Goal: Obtain resource: Obtain resource

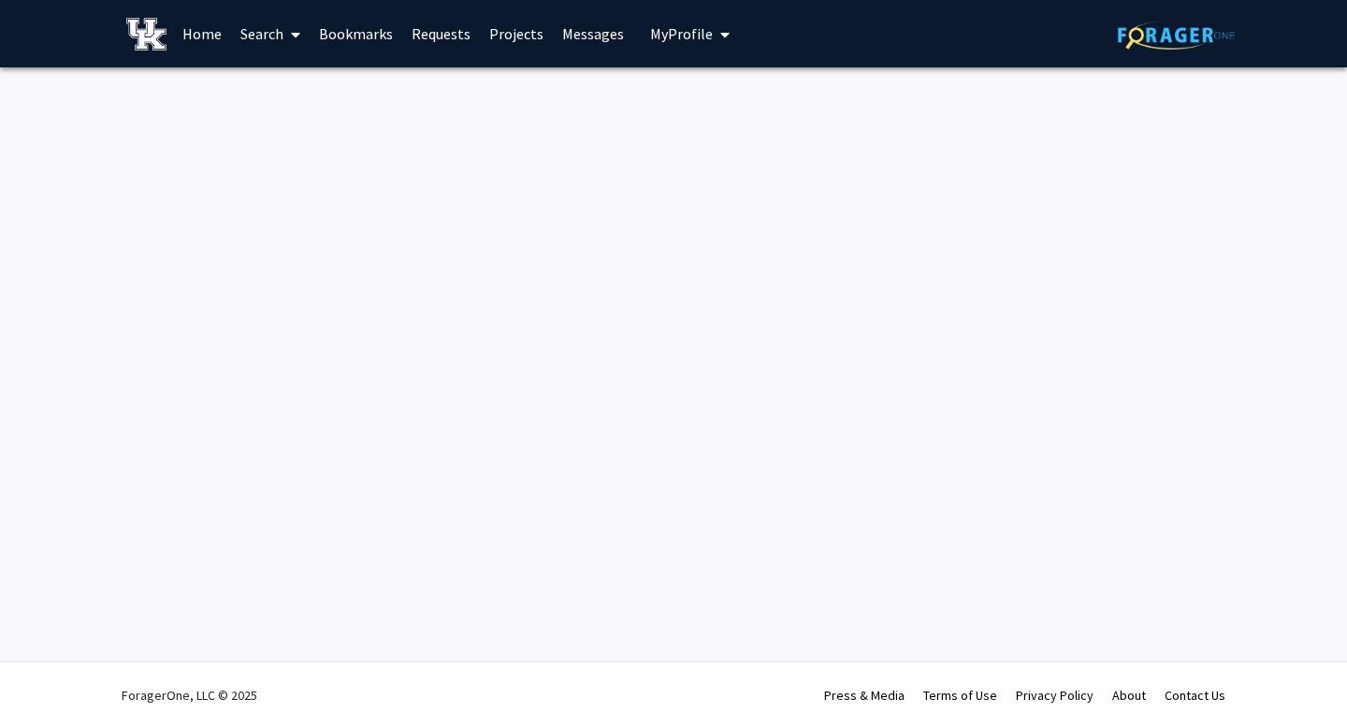
click at [80, 648] on div "Skip navigation Home Search Bookmarks Requests Projects Messages My Profile [PE…" at bounding box center [673, 364] width 1347 height 728
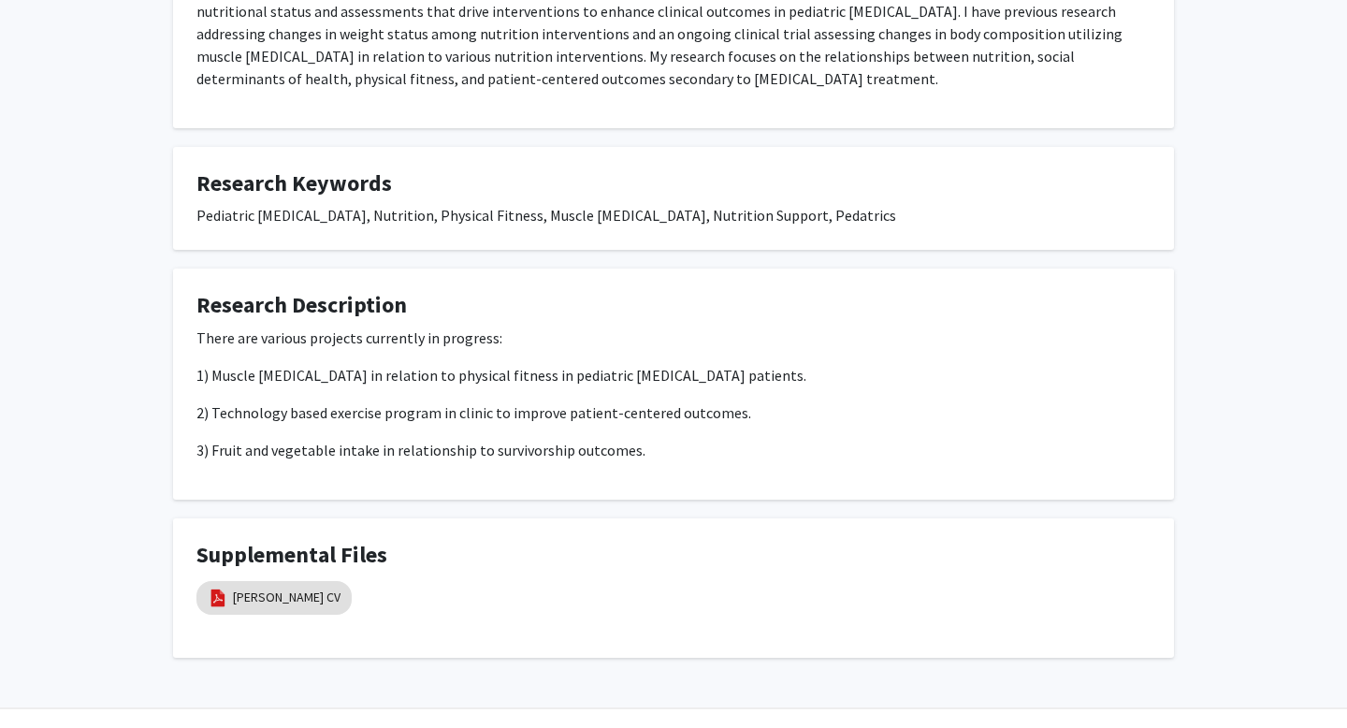
scroll to position [1023, 0]
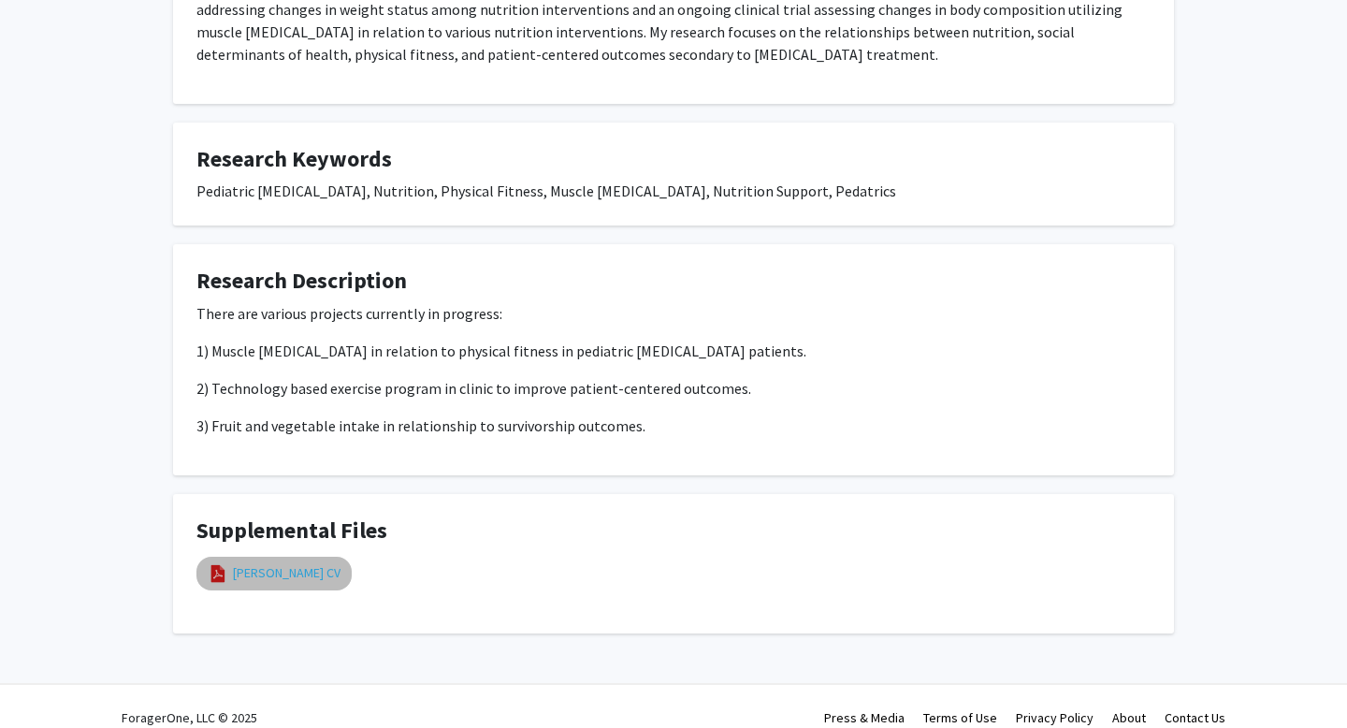
click at [257, 563] on link "[PERSON_NAME] CV" at bounding box center [287, 573] width 108 height 20
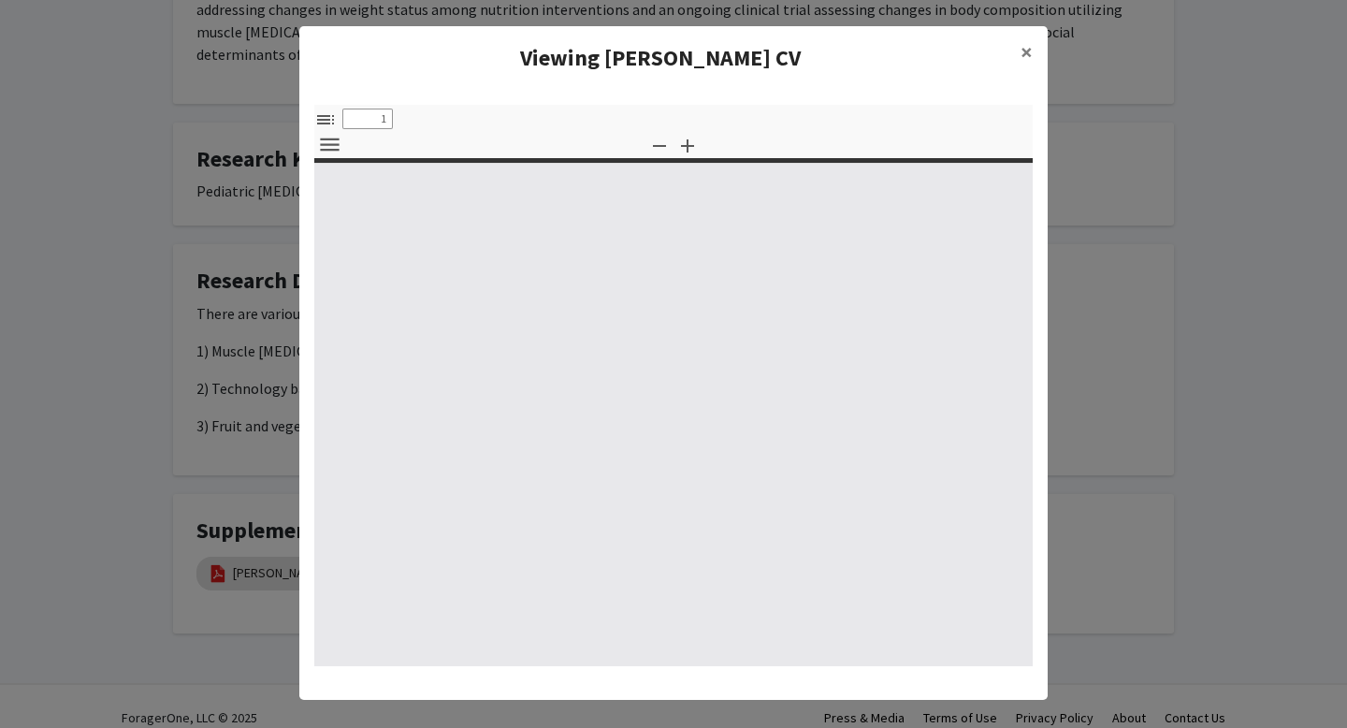
select select "custom"
type input "0"
select select "custom"
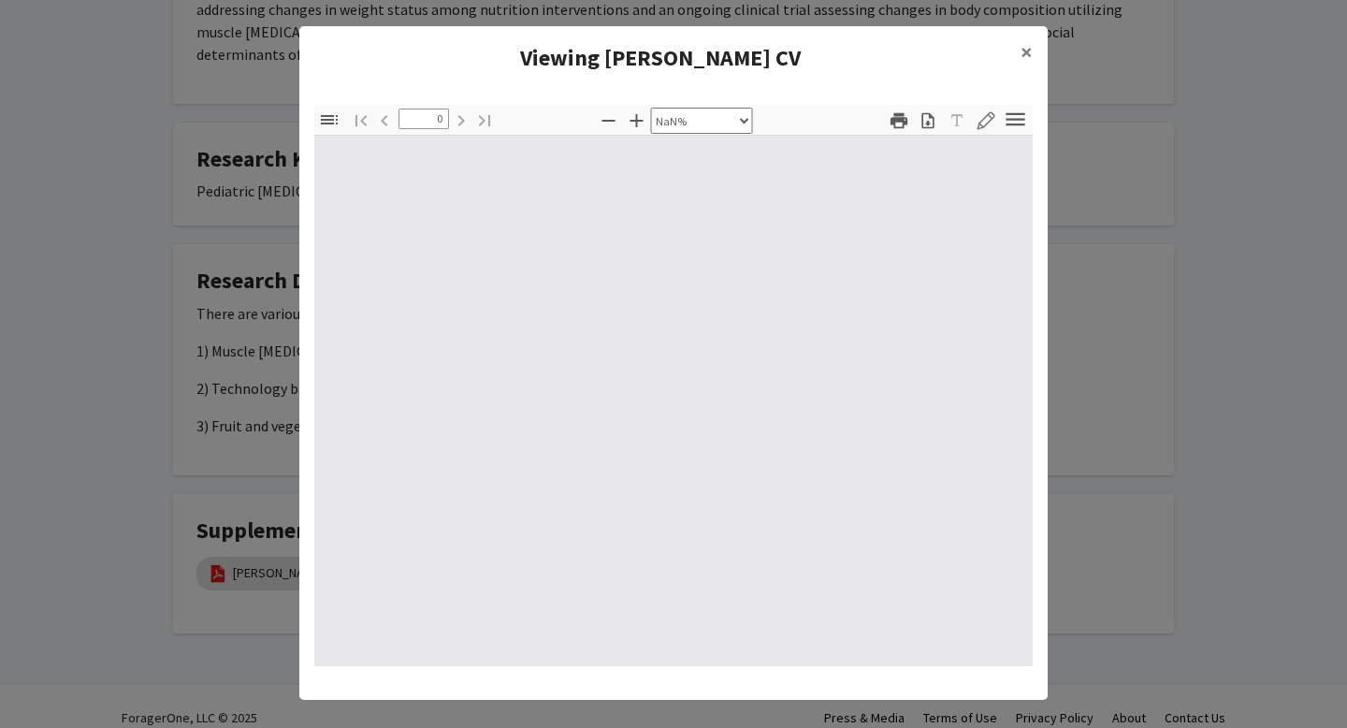
type input "1"
select select "auto"
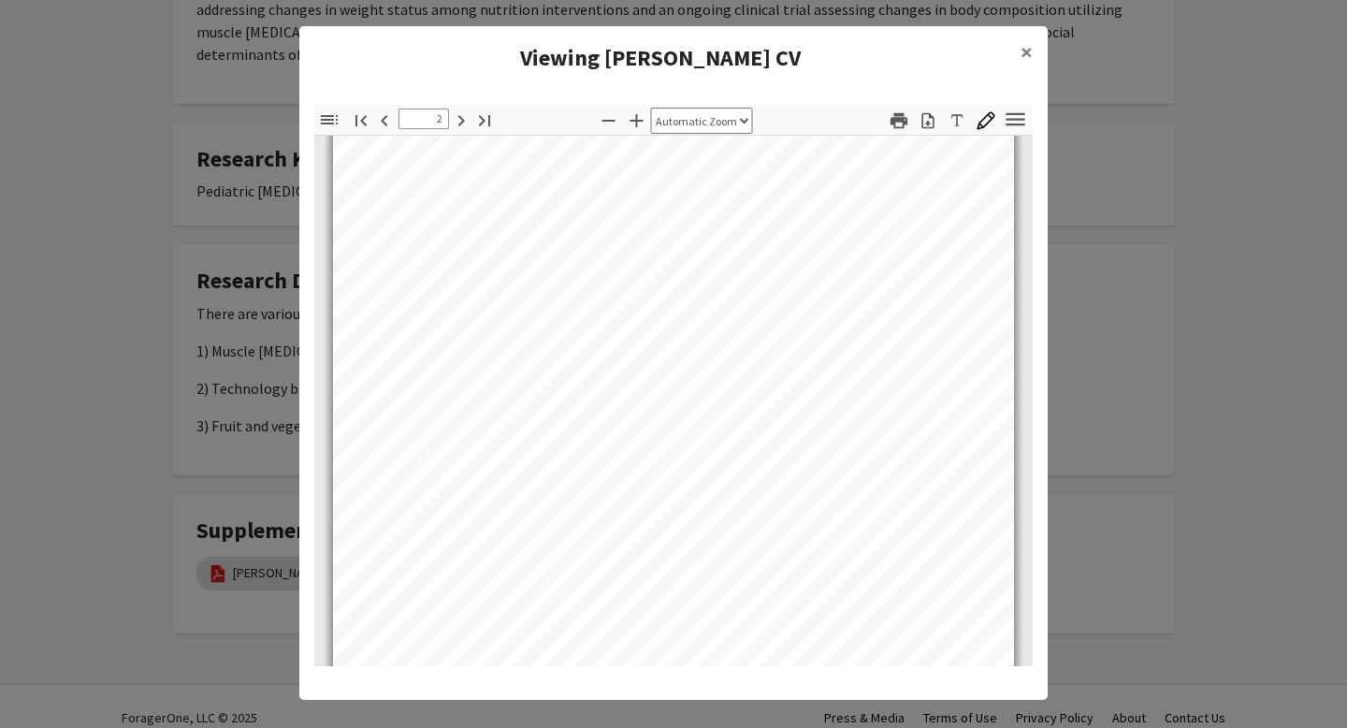
scroll to position [1467, 0]
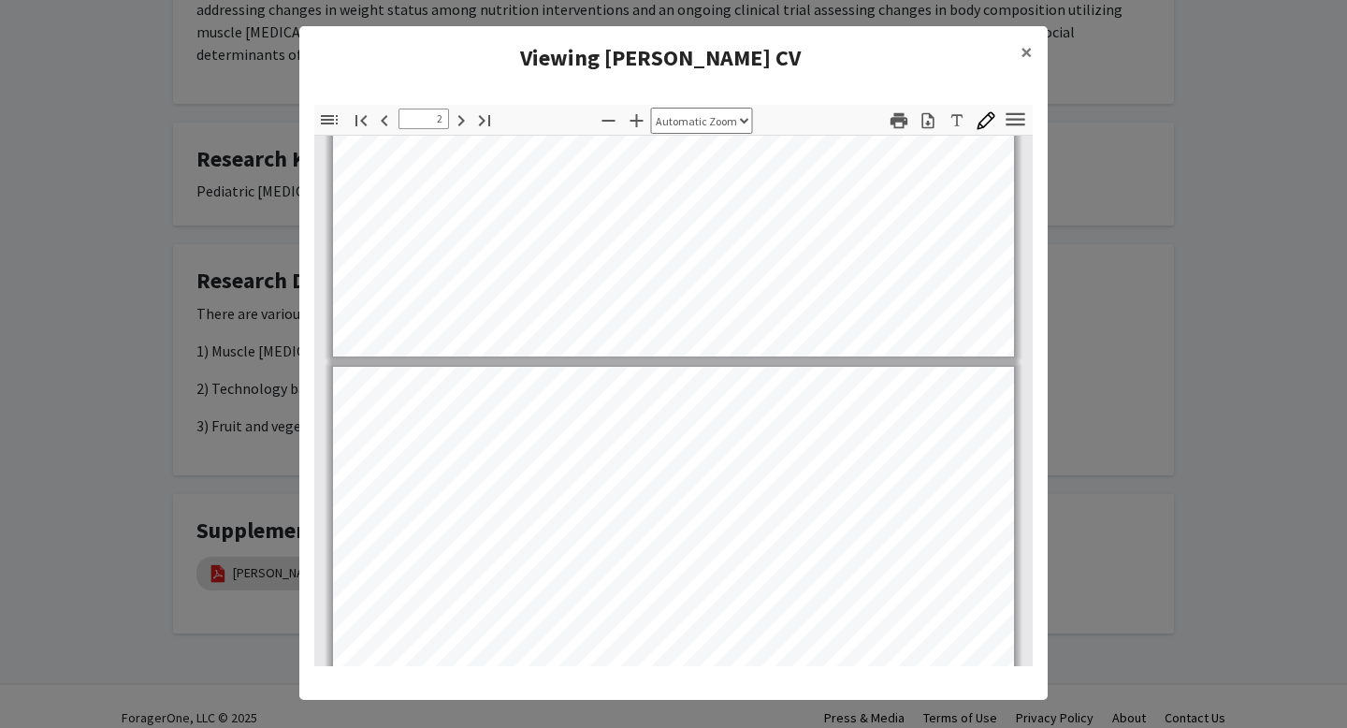
type input "1"
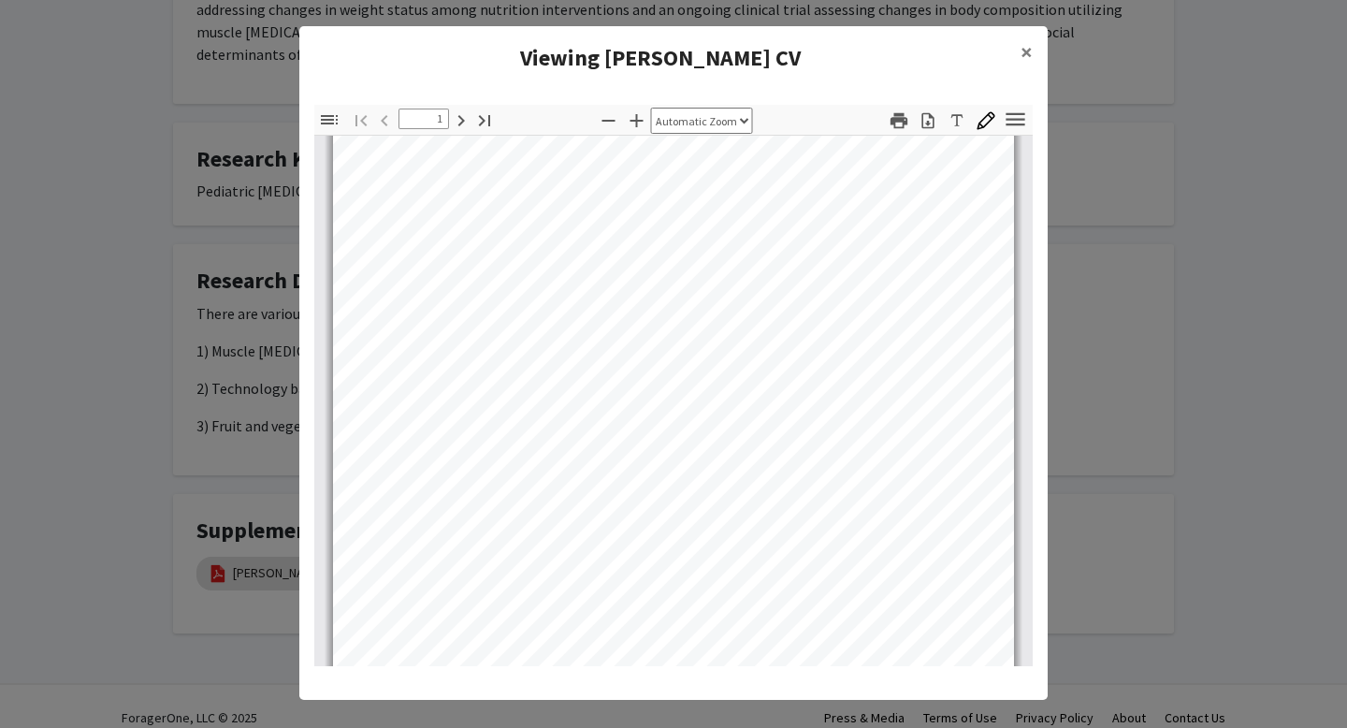
scroll to position [0, 0]
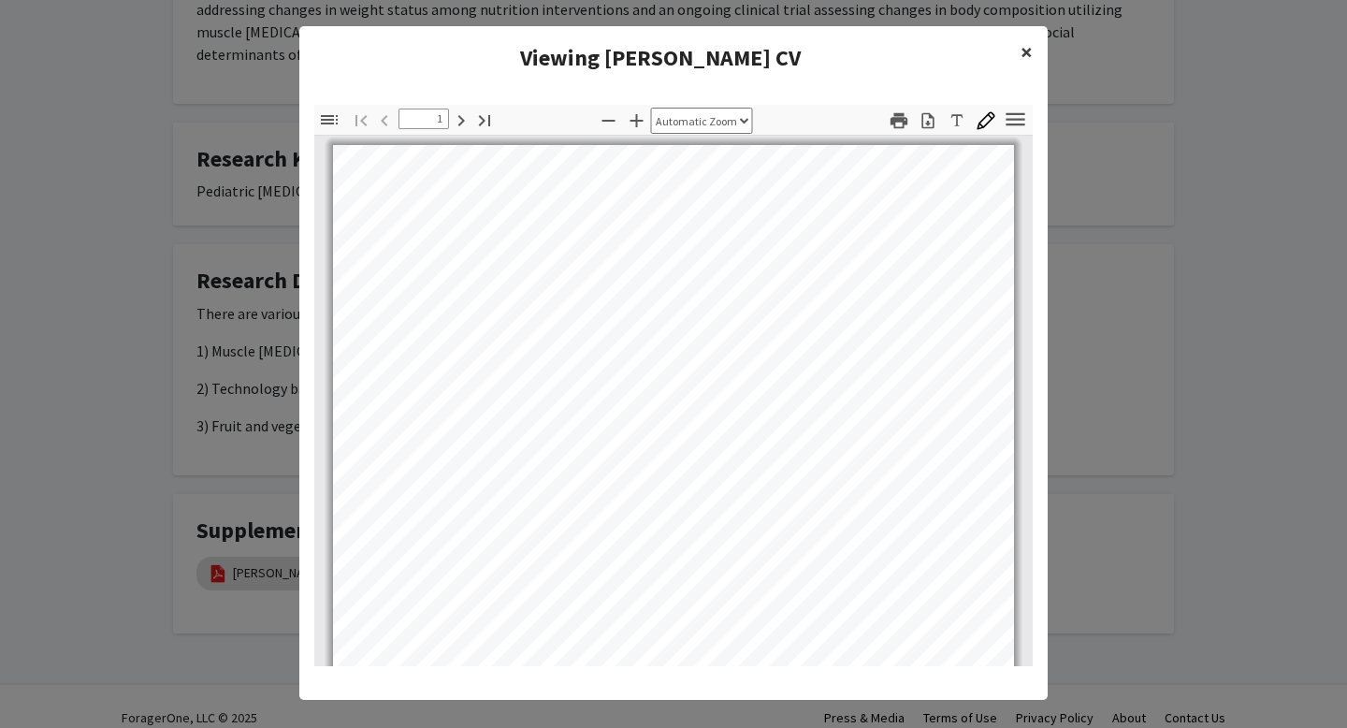
click at [1028, 48] on span "×" at bounding box center [1027, 51] width 12 height 29
